Goal: Register for event/course

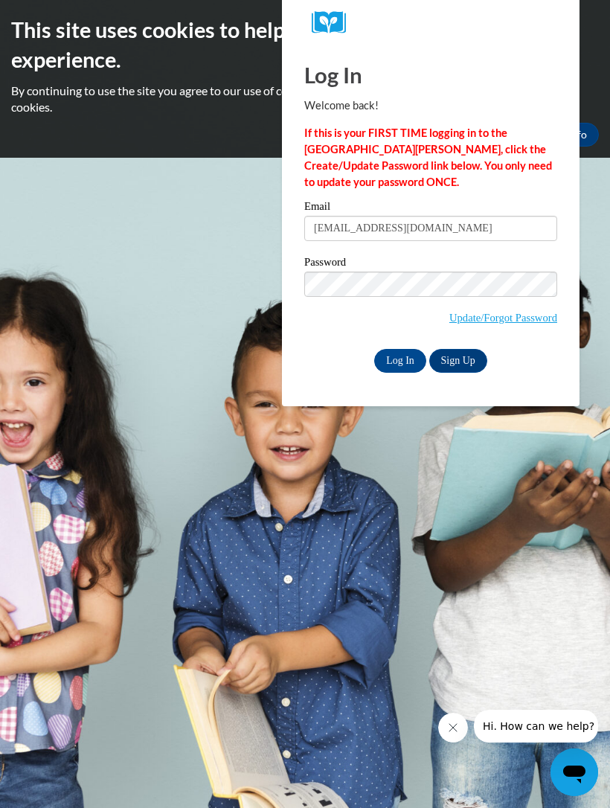
type input "tiyannatolbert16@gmail.com"
click at [400, 359] on input "Log In" at bounding box center [400, 361] width 52 height 24
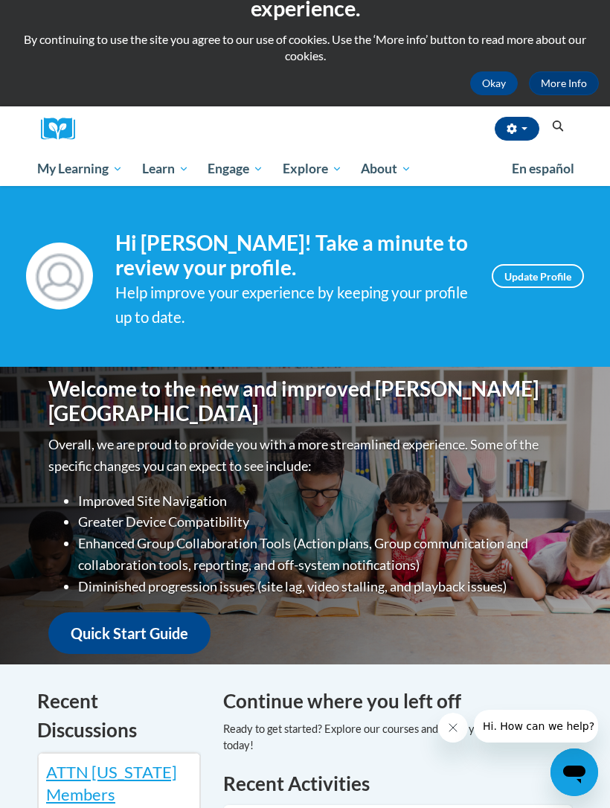
scroll to position [50, 0]
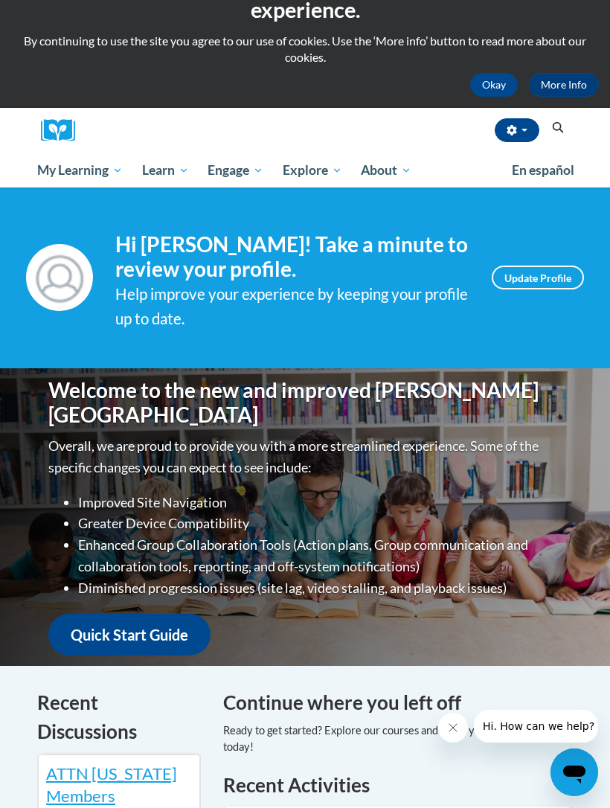
click at [568, 123] on button "Search" at bounding box center [558, 128] width 22 height 18
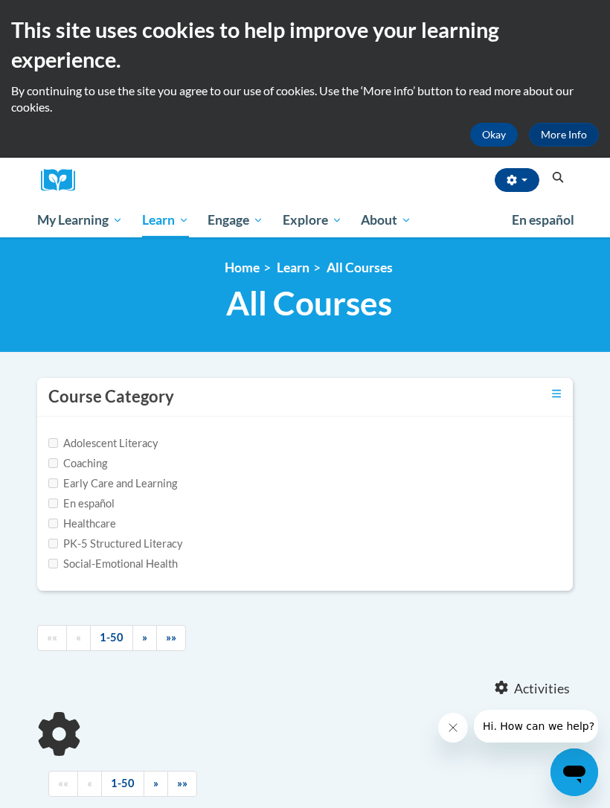
click at [503, 132] on button "Okay" at bounding box center [494, 135] width 48 height 24
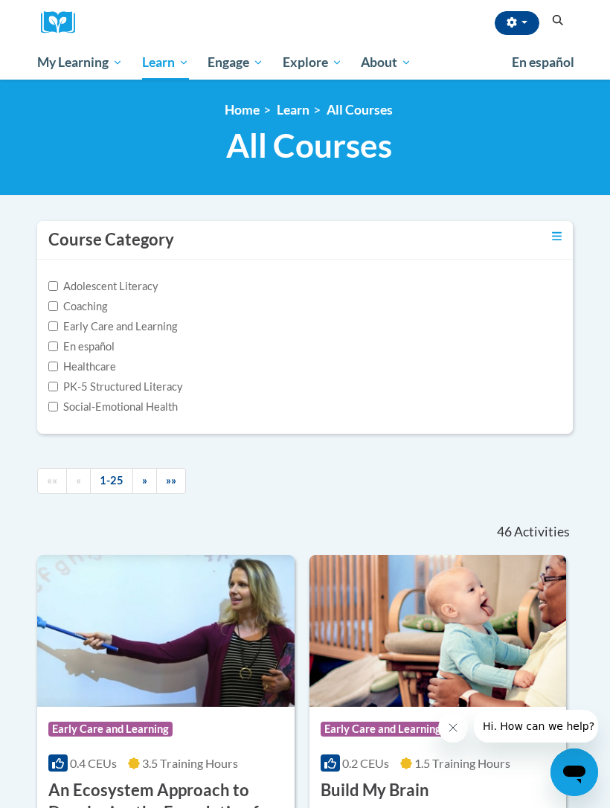
click at [228, 280] on div "Adolescent Literacy" at bounding box center [304, 286] width 513 height 16
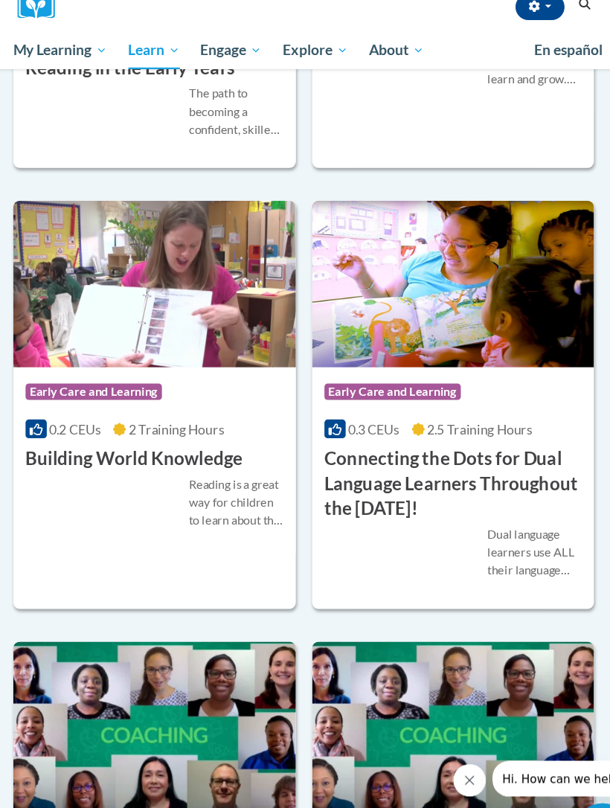
scroll to position [775, 0]
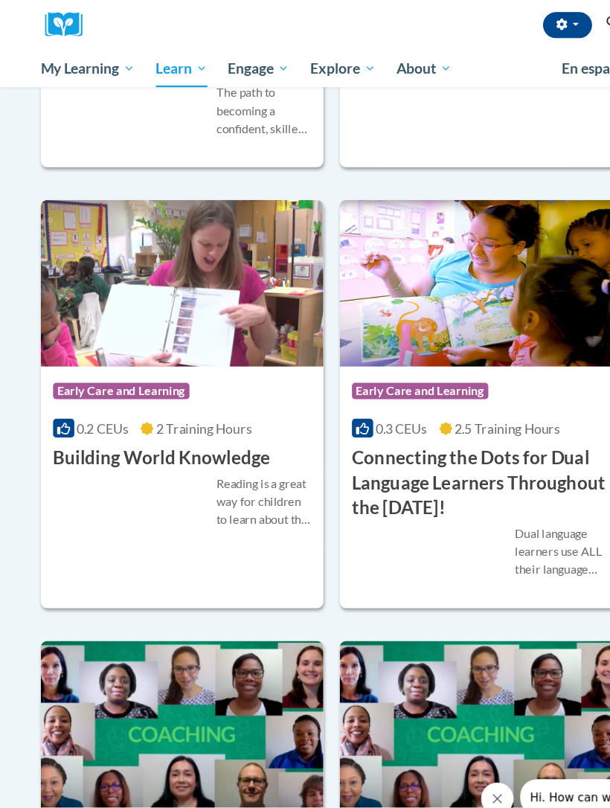
click at [427, 360] on span "Early Care and Learning" at bounding box center [385, 358] width 128 height 19
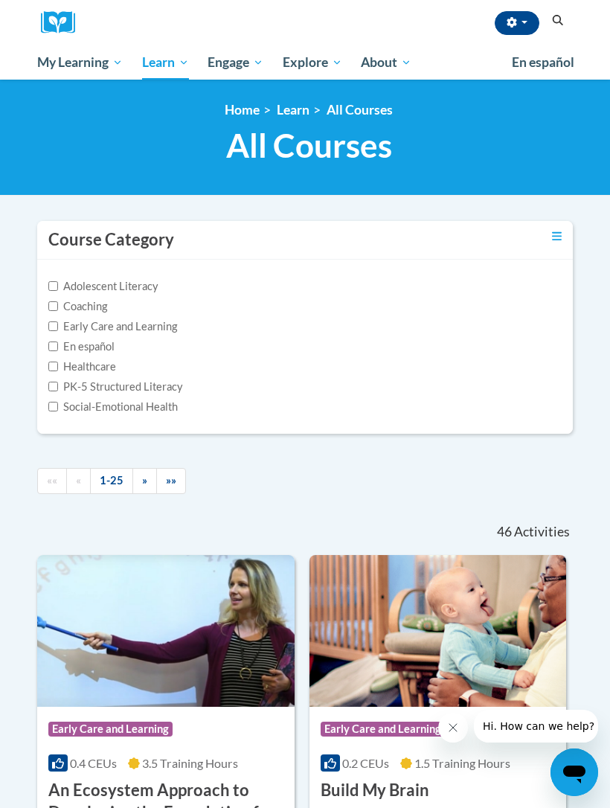
scroll to position [726, 0]
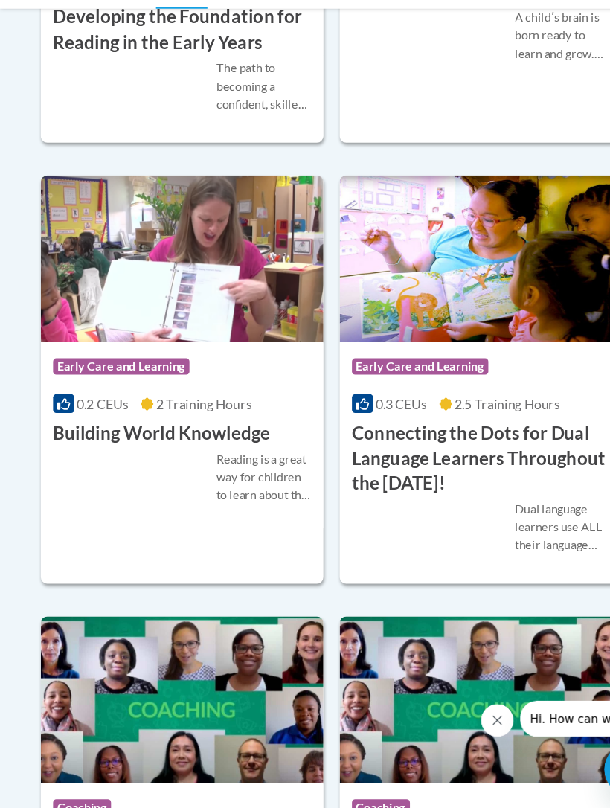
click at [101, 398] on span "Early Care and Learning" at bounding box center [112, 407] width 128 height 19
click at [75, 391] on div "Course Category: Early Care and Learning" at bounding box center [165, 407] width 235 height 33
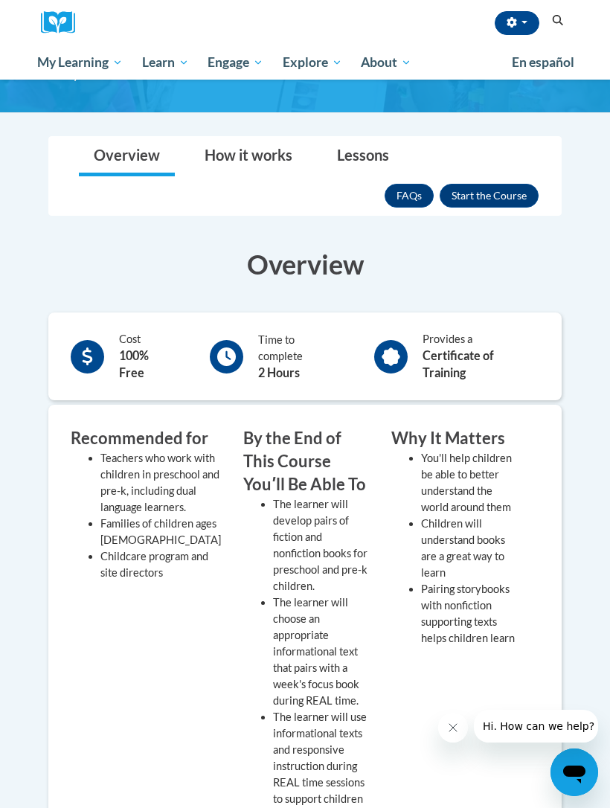
scroll to position [197, 0]
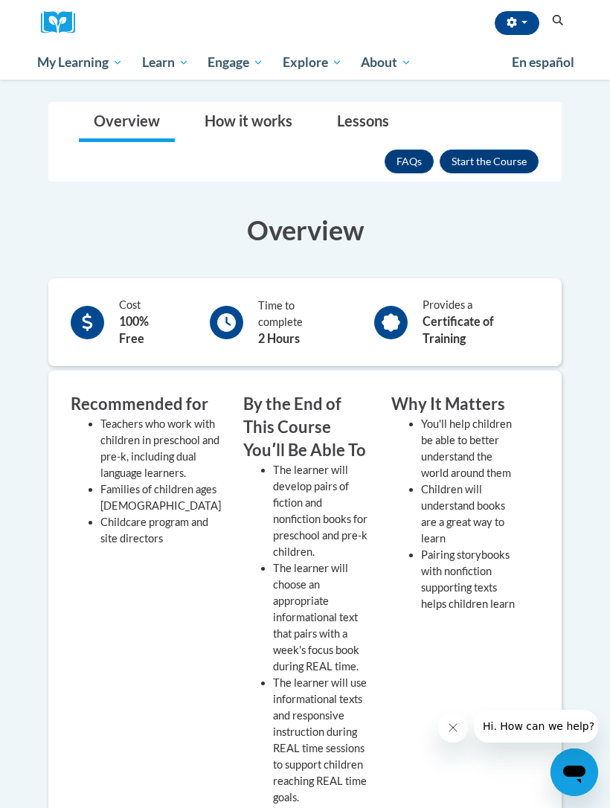
click at [517, 163] on button "Enroll" at bounding box center [489, 162] width 99 height 24
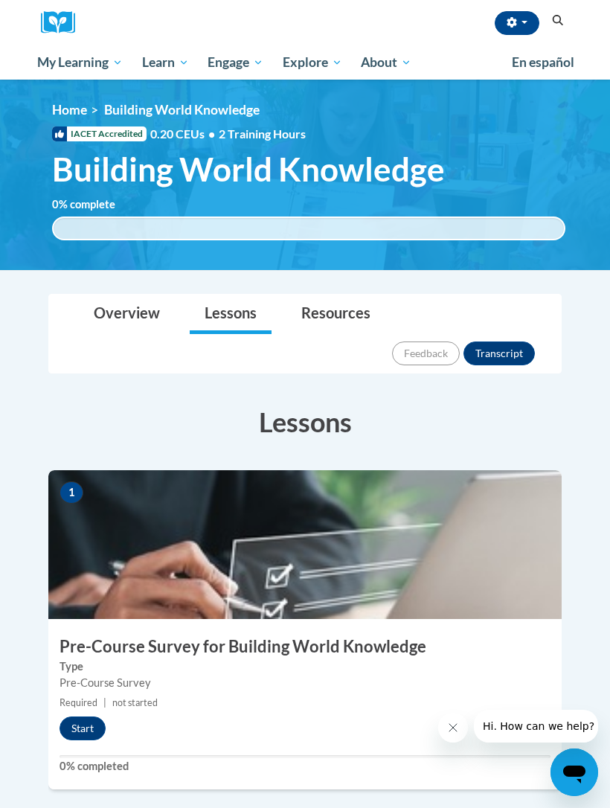
click at [89, 717] on button "Start" at bounding box center [83, 729] width 46 height 24
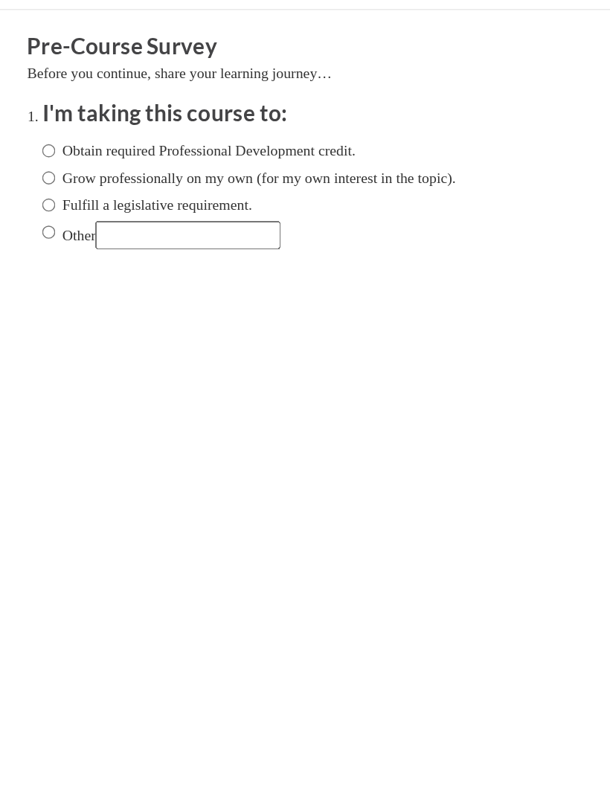
click at [32, 107] on input "Obtain required Professional Development credit." at bounding box center [30, 114] width 10 height 16
radio input "true"
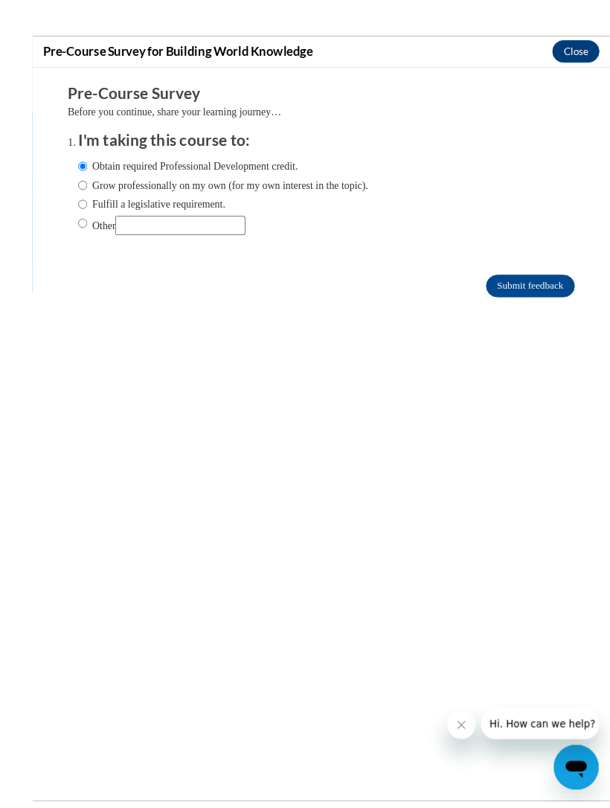
scroll to position [99, 0]
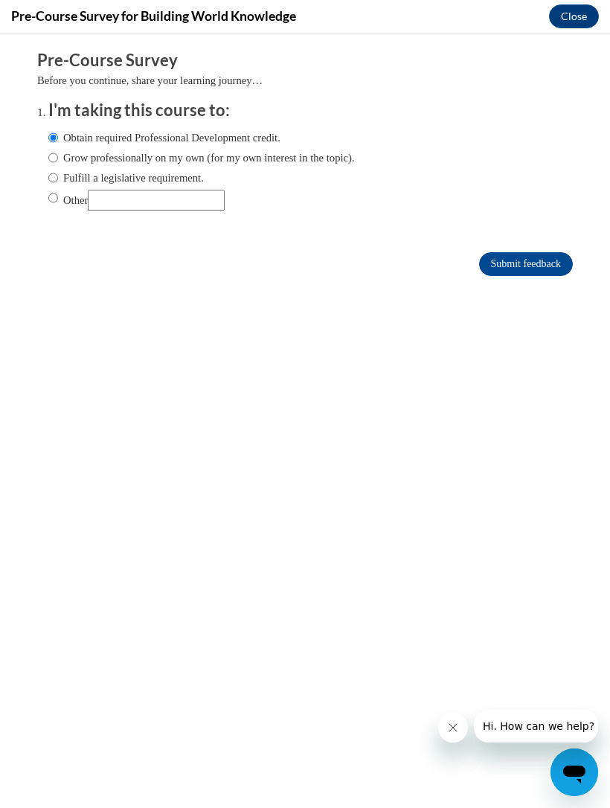
click at [494, 254] on input "Submit feedback" at bounding box center [526, 264] width 94 height 24
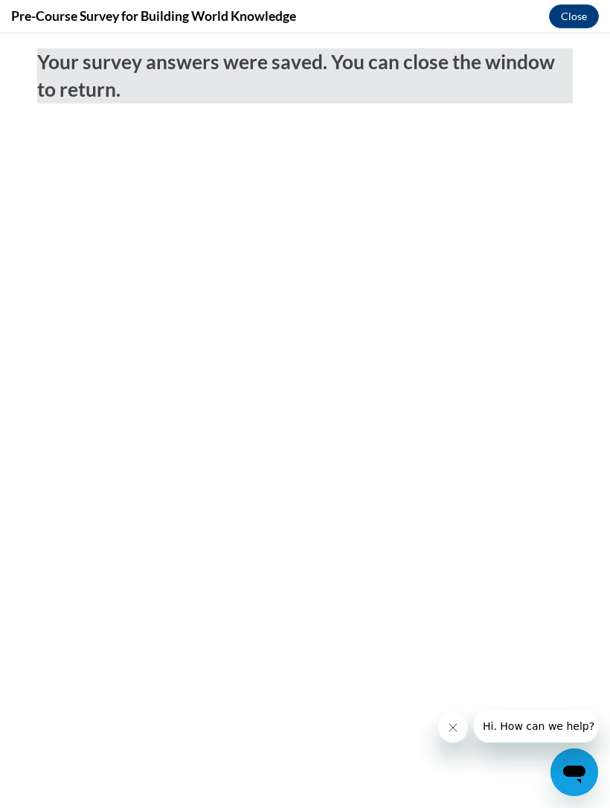
scroll to position [0, 0]
click at [586, 16] on button "Close" at bounding box center [574, 16] width 50 height 24
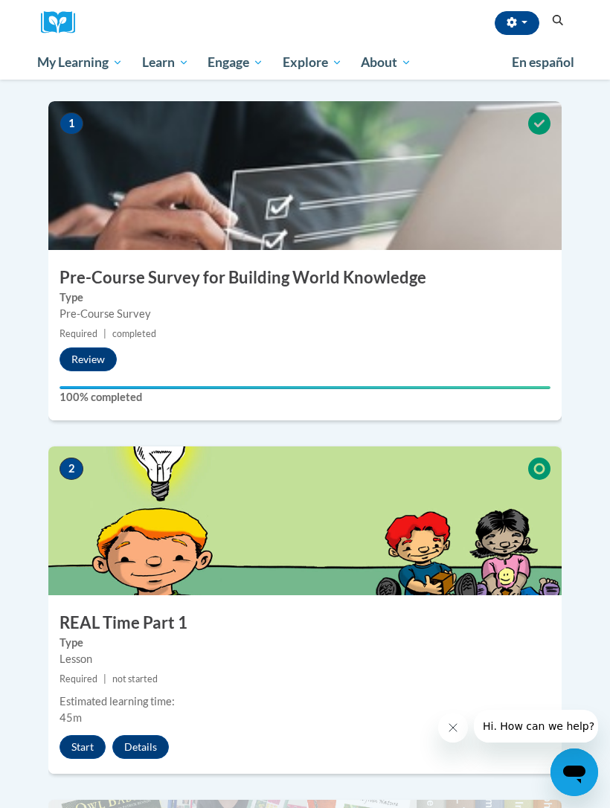
scroll to position [371, 0]
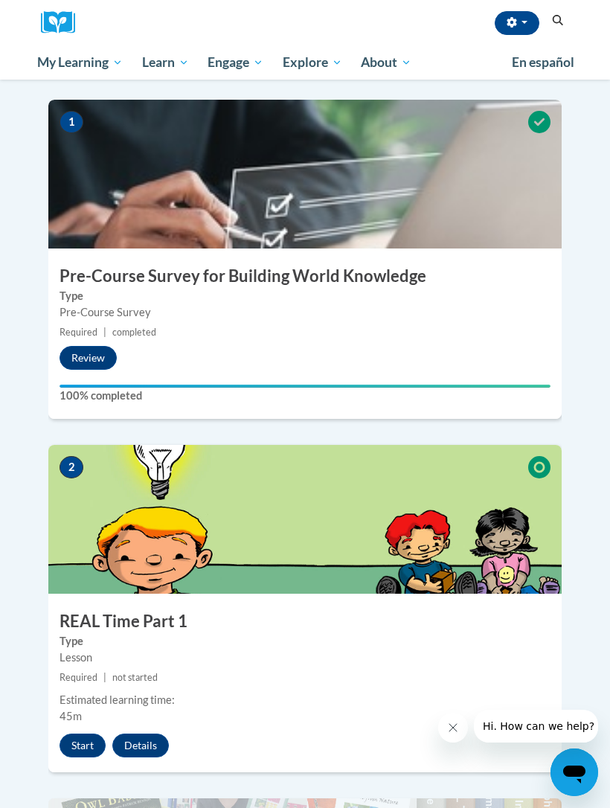
click at [79, 734] on button "Start" at bounding box center [83, 746] width 46 height 24
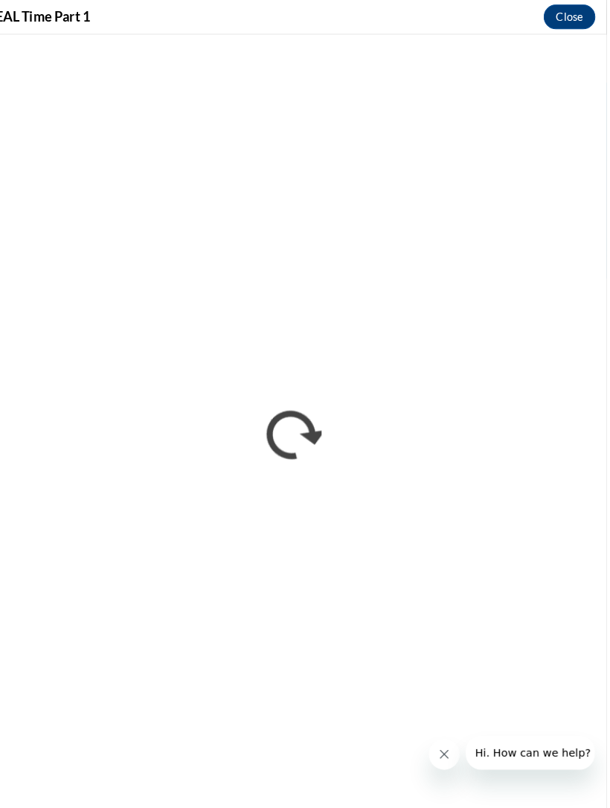
scroll to position [0, 0]
